Goal: Information Seeking & Learning: Learn about a topic

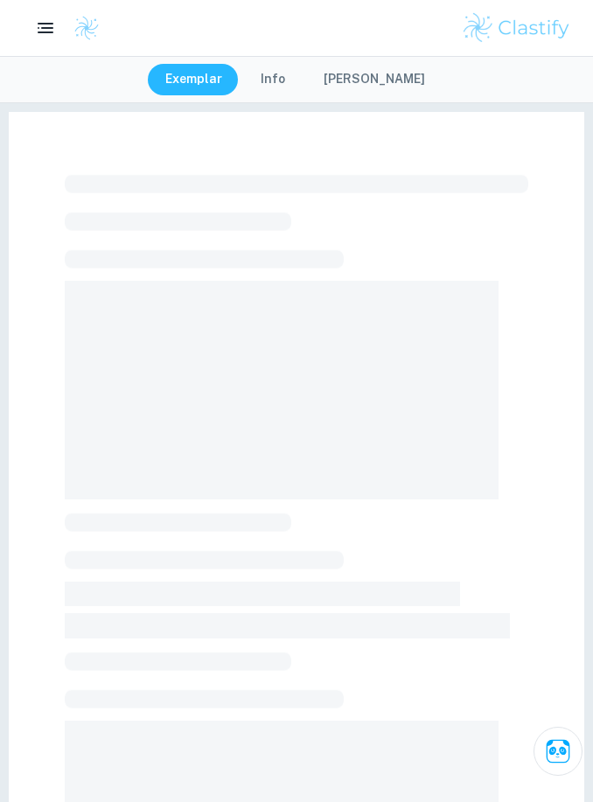
scroll to position [21, 0]
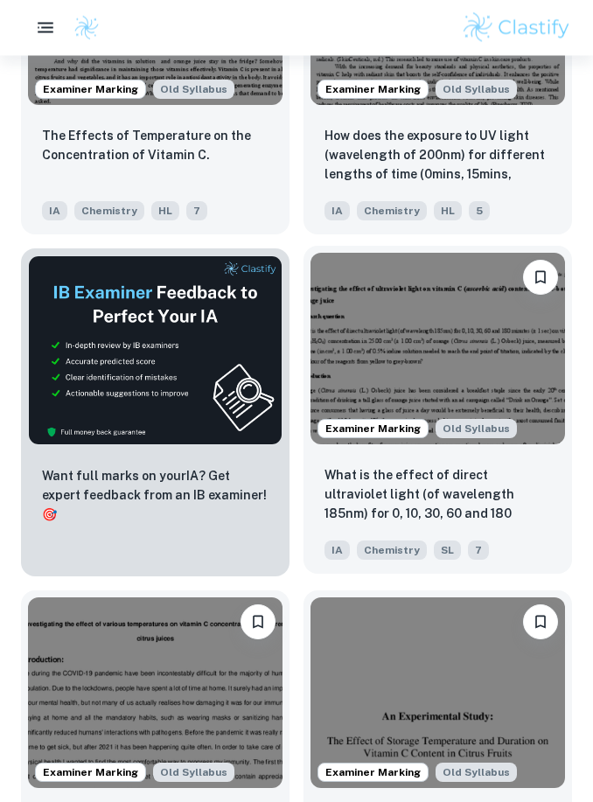
scroll to position [819, 0]
click at [524, 477] on p "What is the effect of direct ultraviolet light (of wavelength 185nm) for 0, 10,…" at bounding box center [437, 494] width 227 height 59
